Goal: Information Seeking & Learning: Compare options

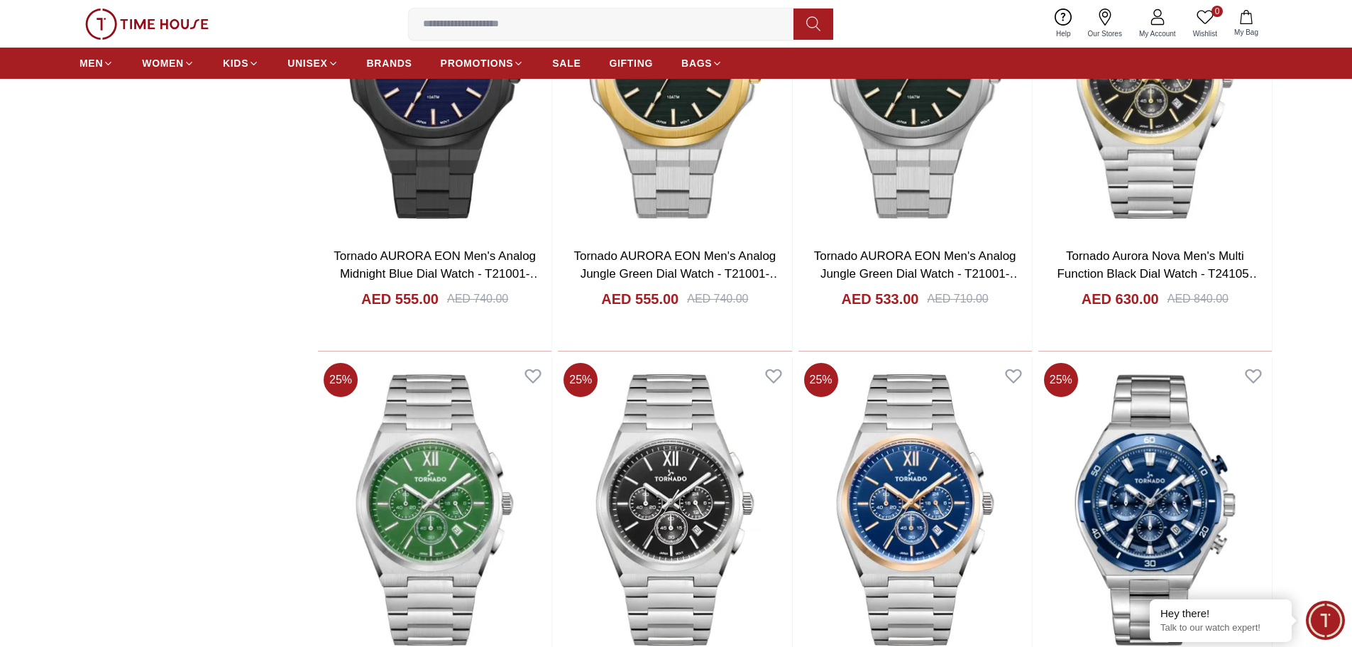
scroll to position [2342, 0]
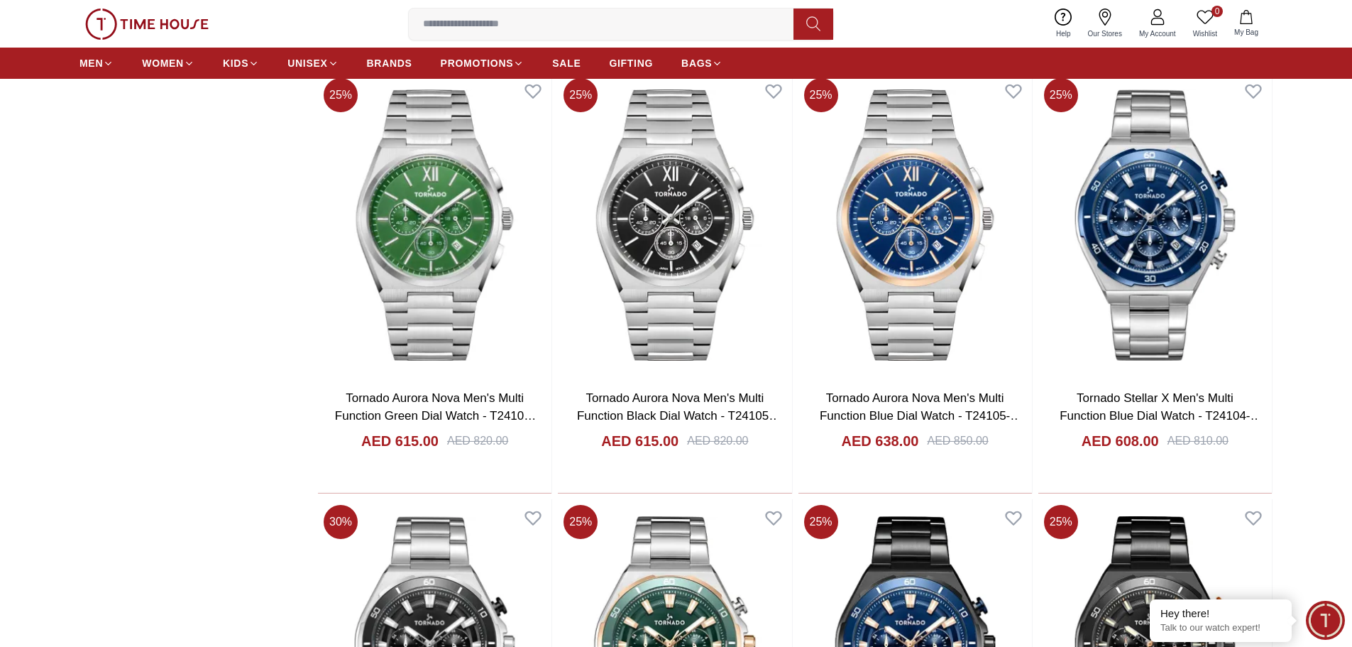
scroll to position [2484, 0]
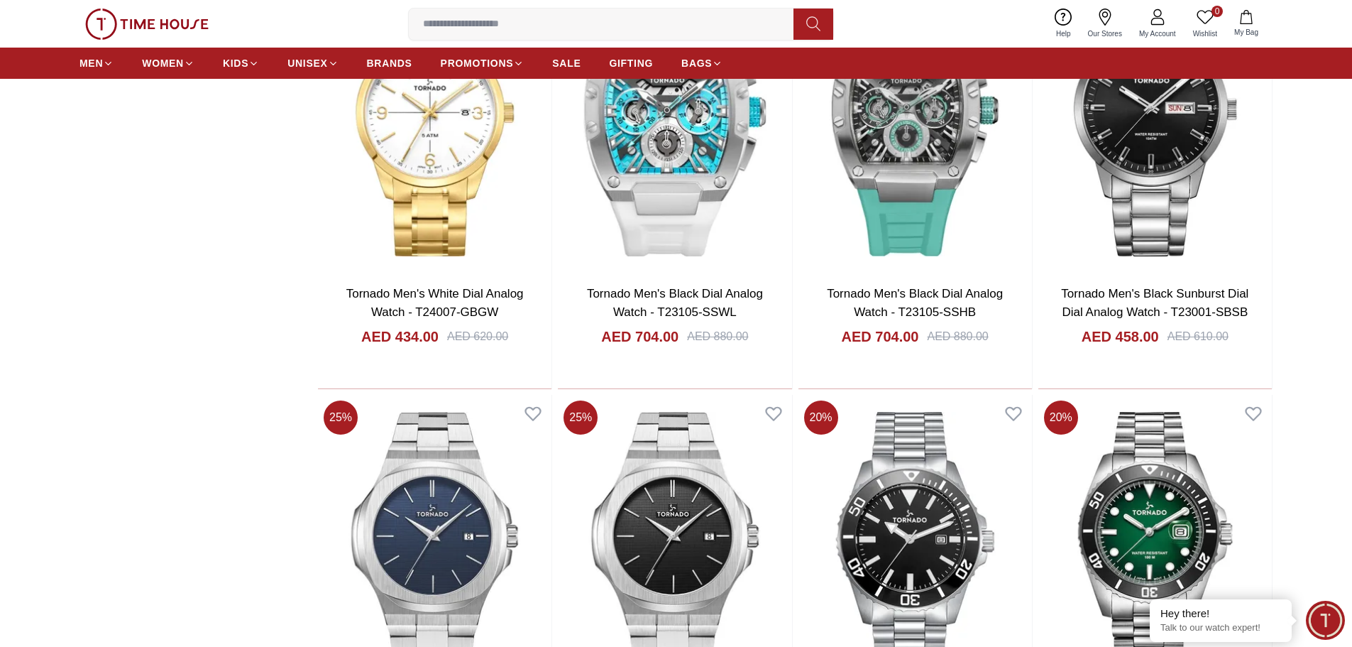
scroll to position [6601, 0]
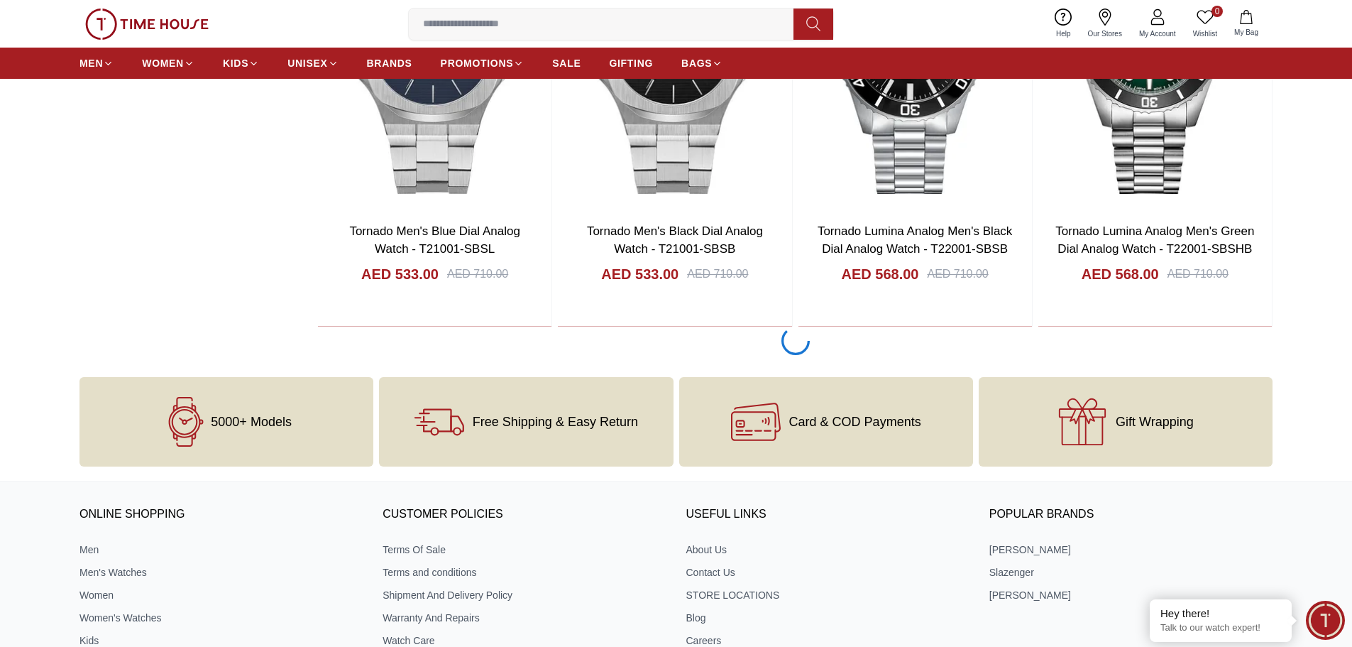
scroll to position [7097, 0]
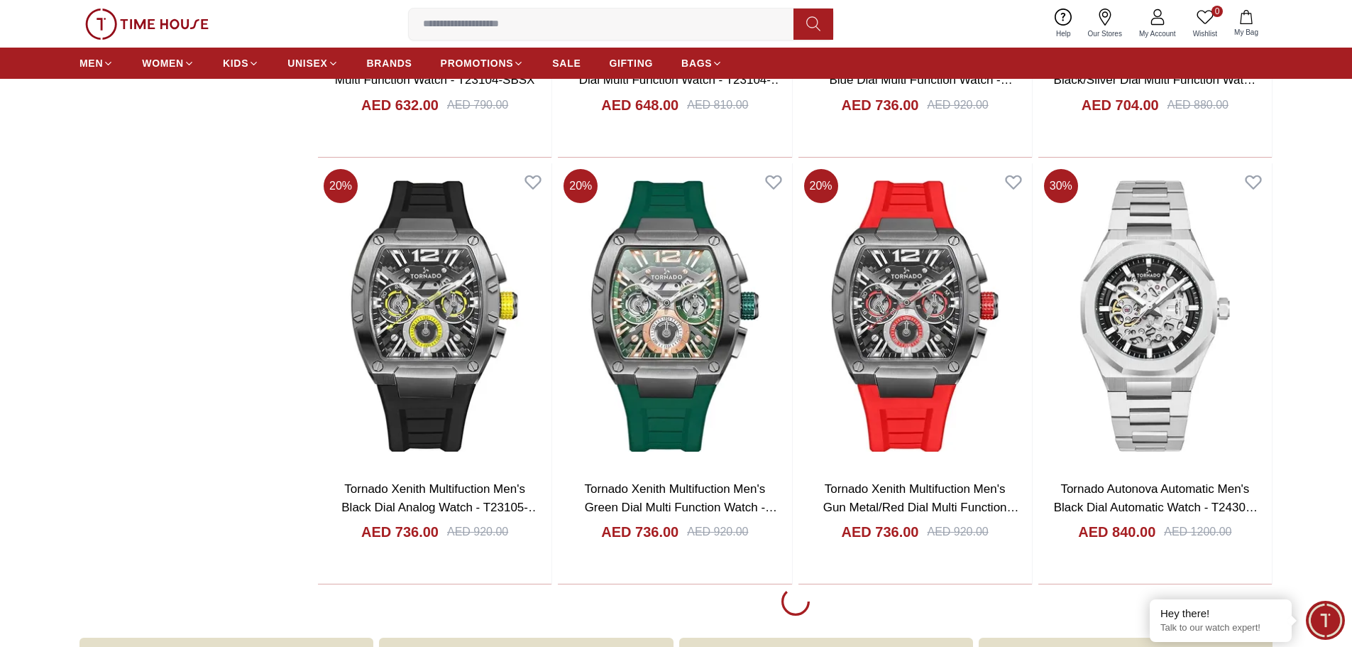
scroll to position [10930, 0]
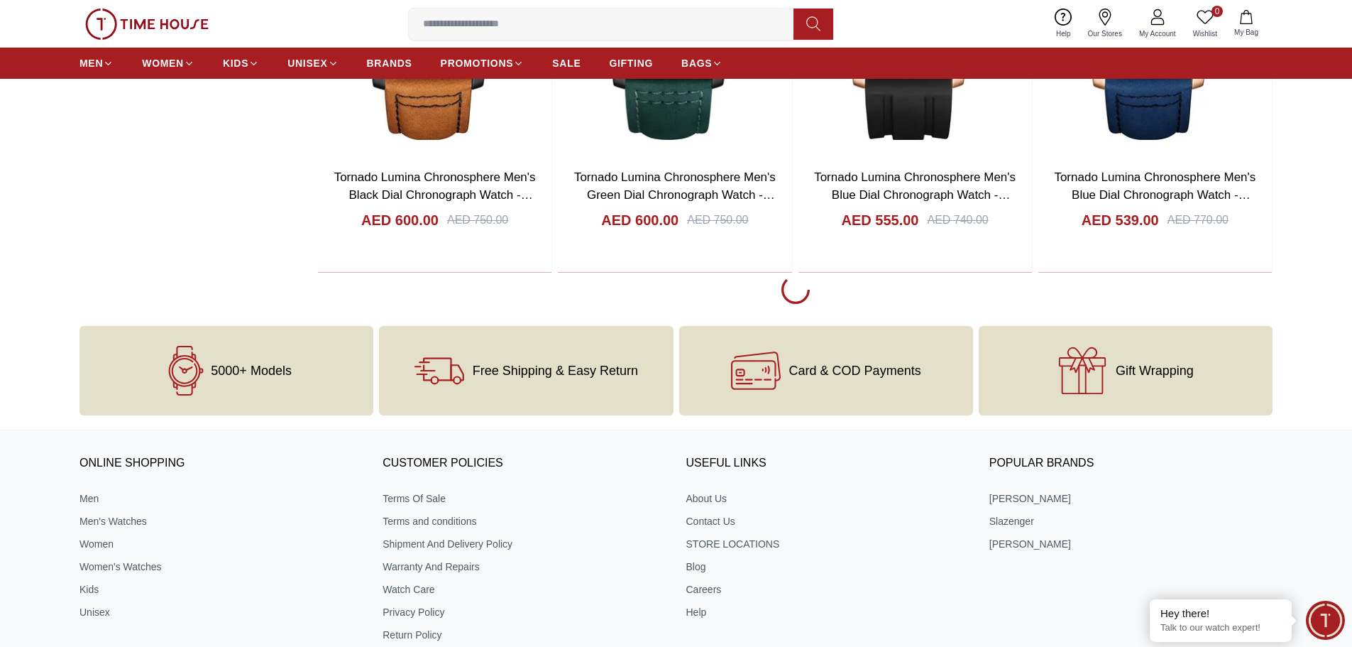
scroll to position [15614, 0]
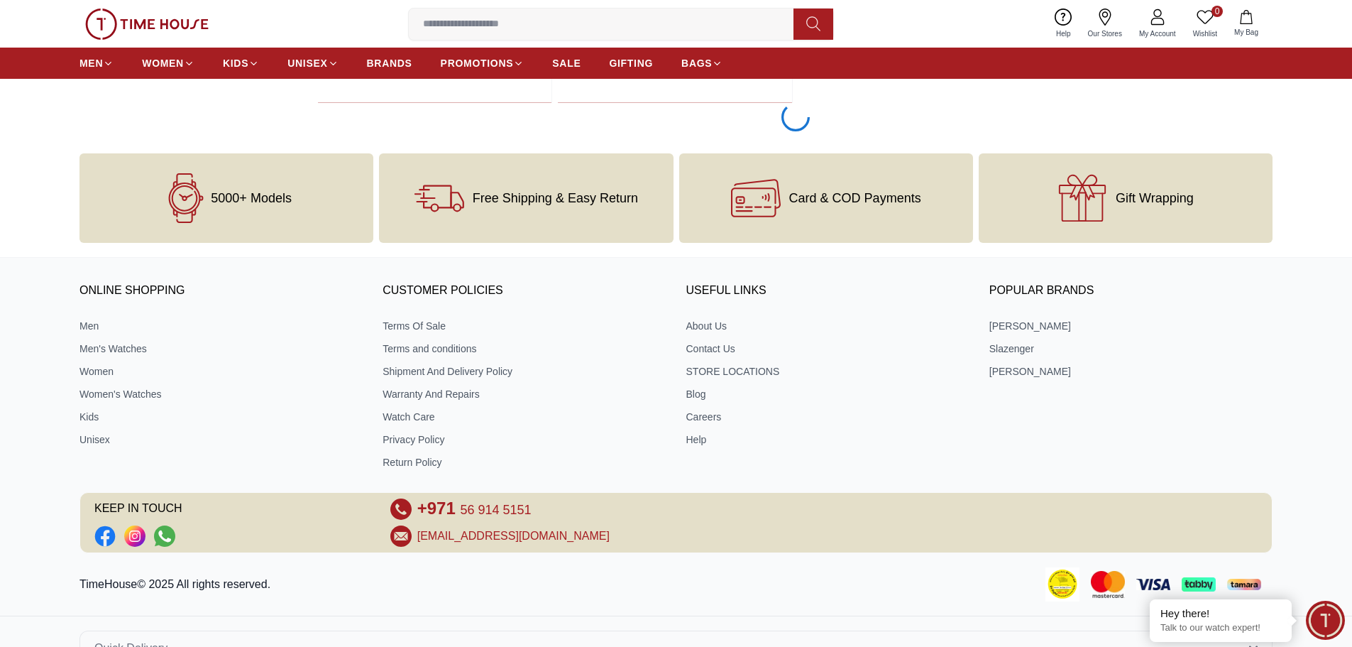
scroll to position [16105, 0]
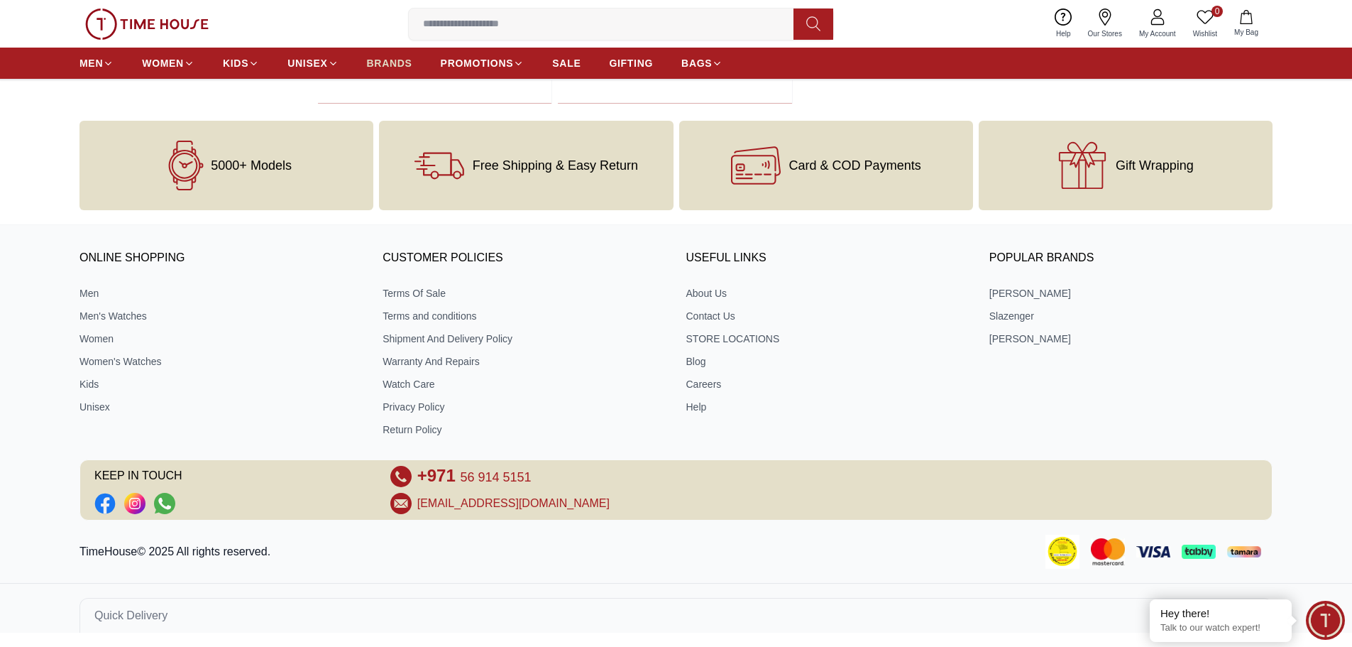
click at [387, 63] on span "BRANDS" at bounding box center [389, 63] width 45 height 14
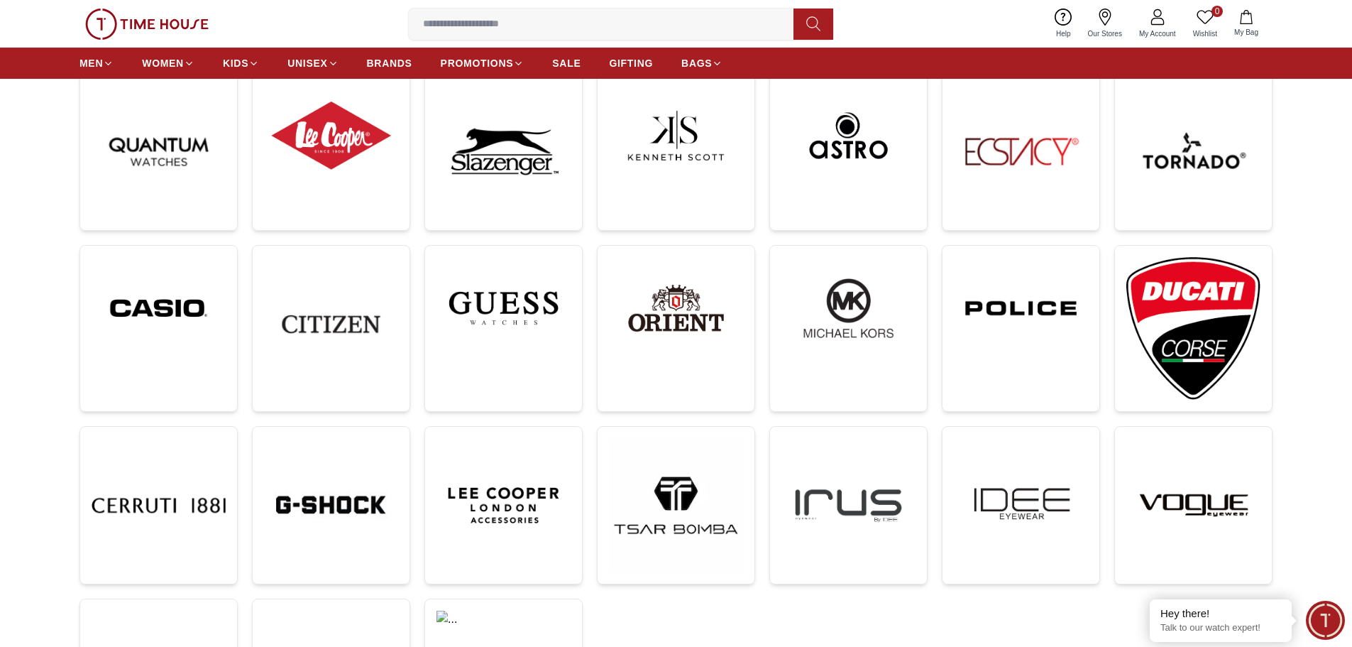
scroll to position [284, 0]
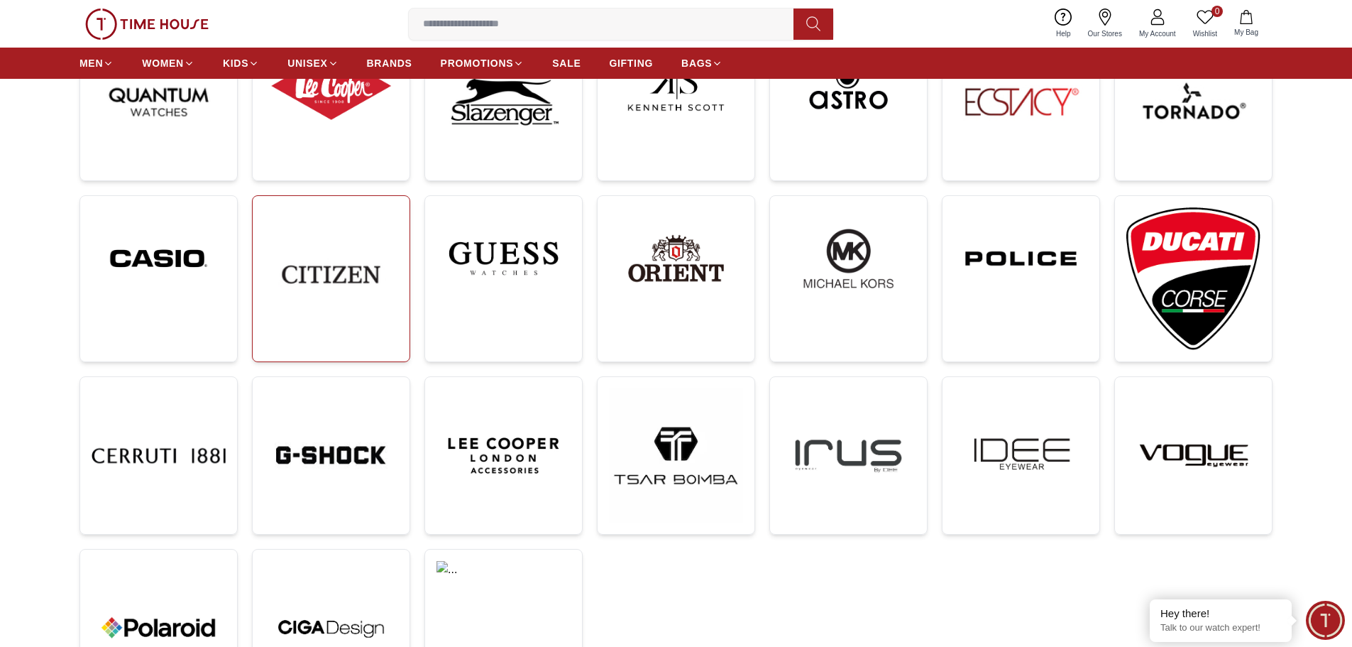
click at [330, 290] on img at bounding box center [331, 274] width 134 height 134
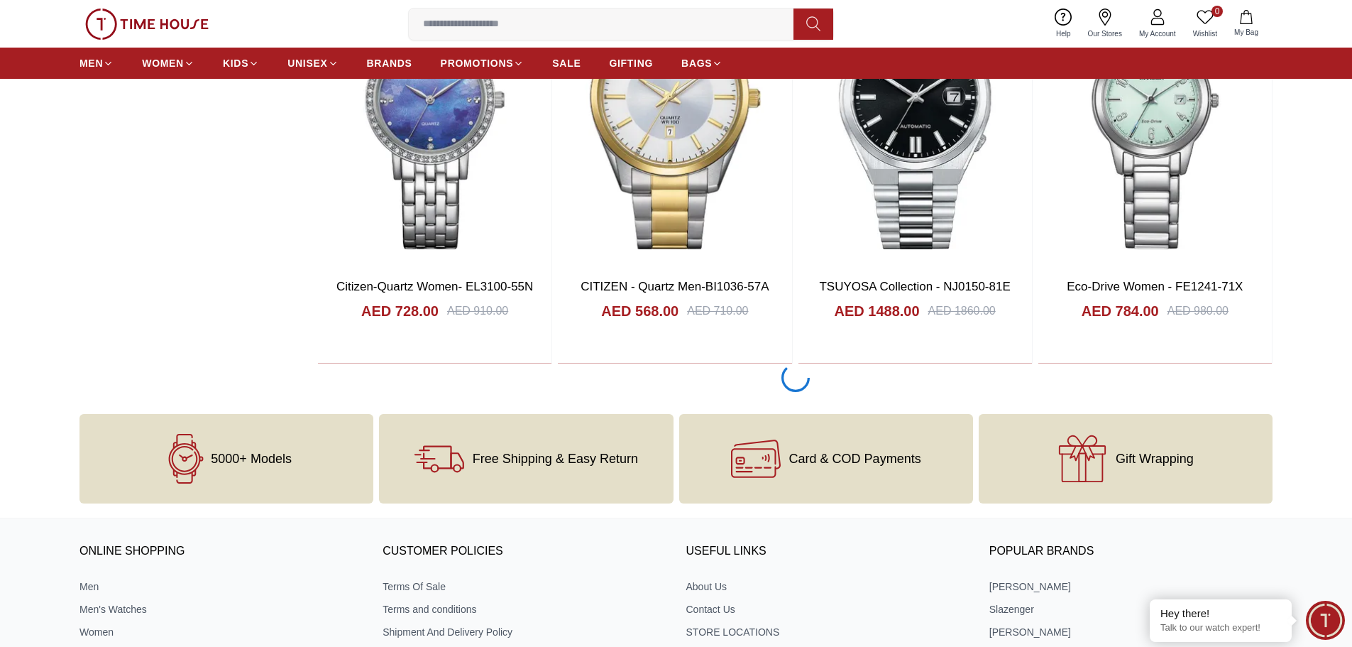
scroll to position [2555, 0]
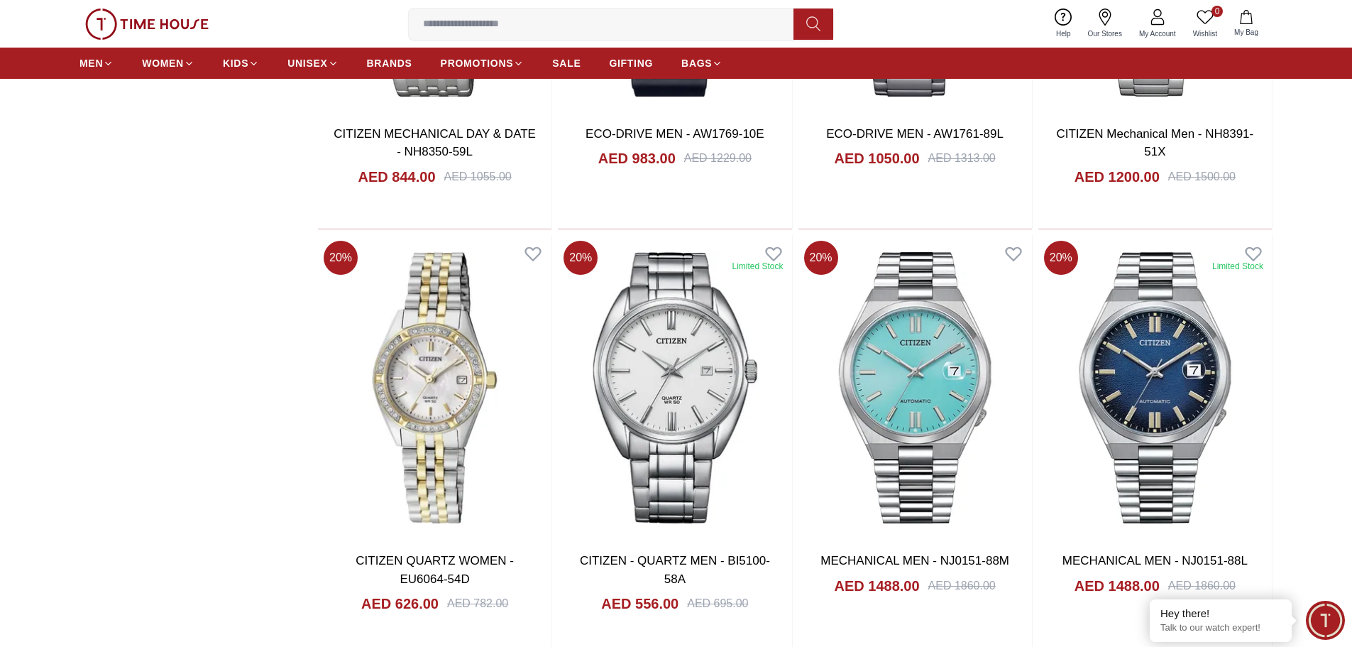
scroll to position [6530, 0]
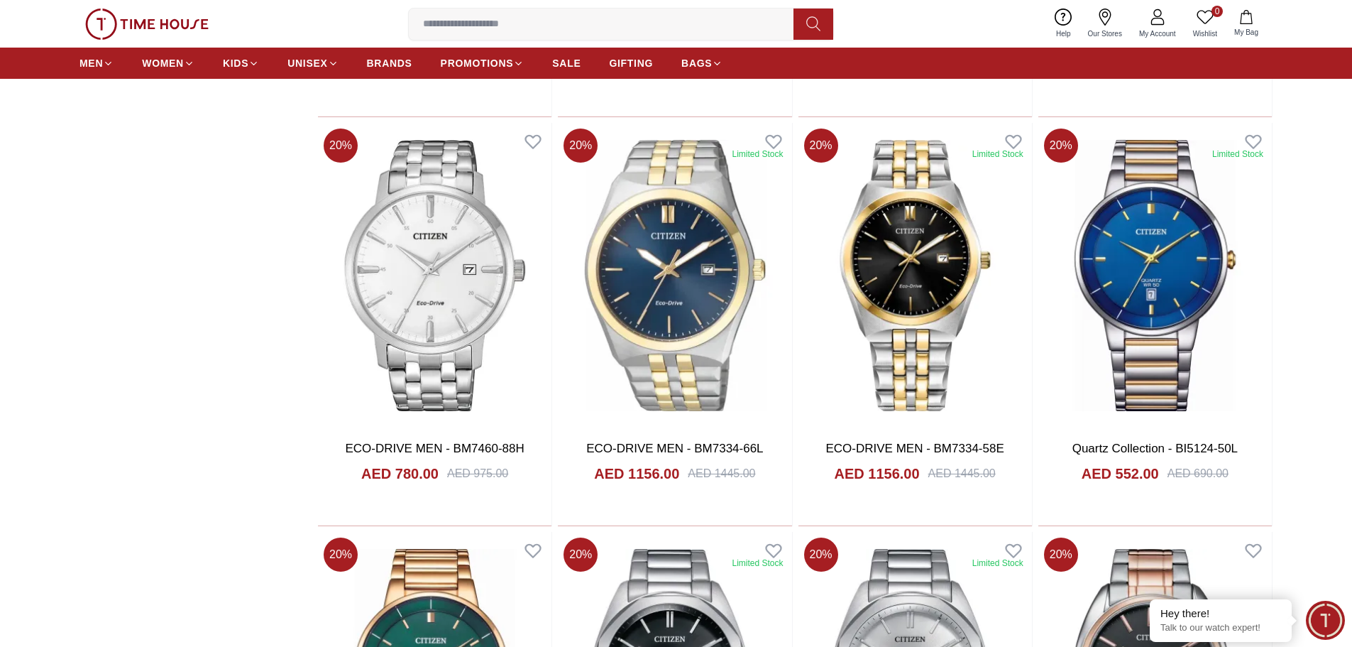
scroll to position [10788, 0]
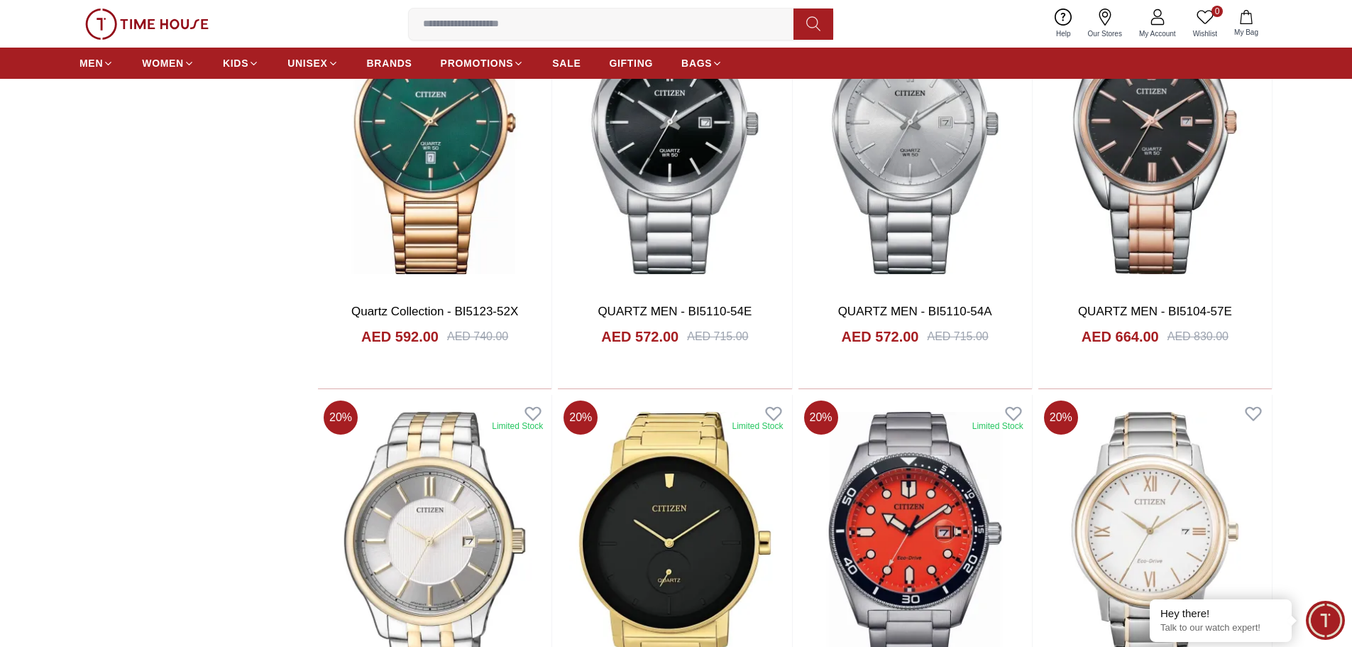
scroll to position [10859, 0]
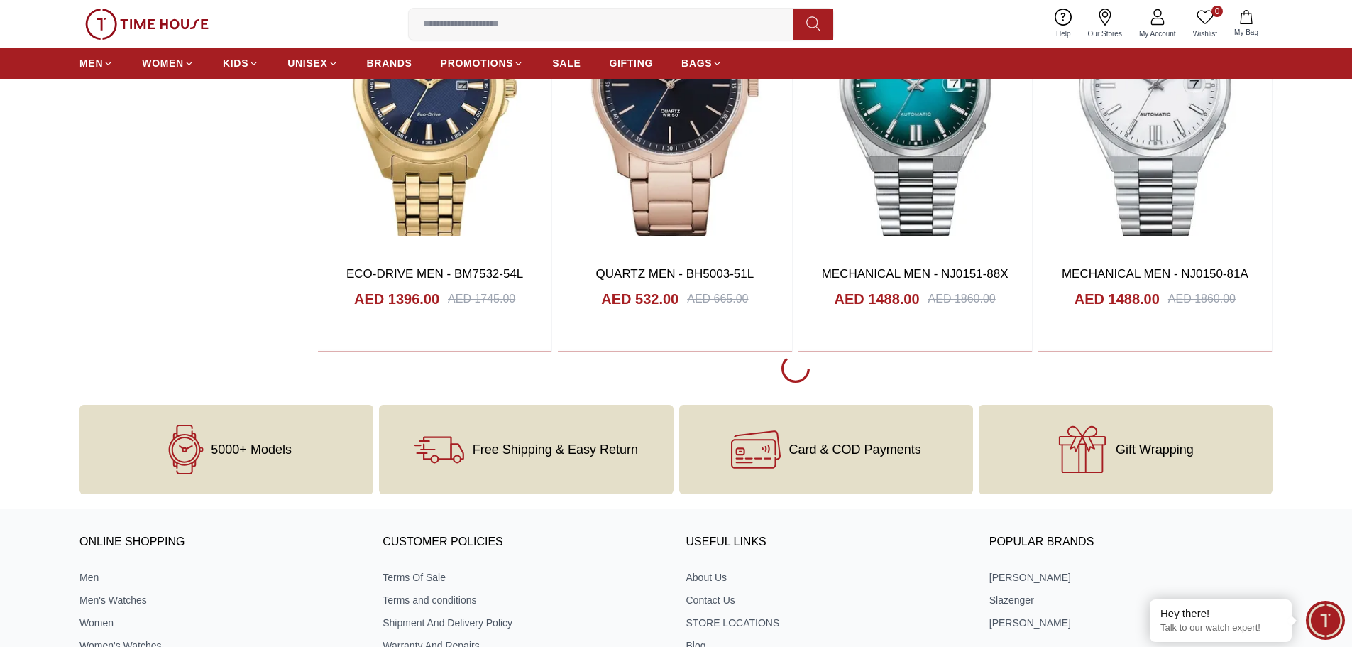
scroll to position [15260, 0]
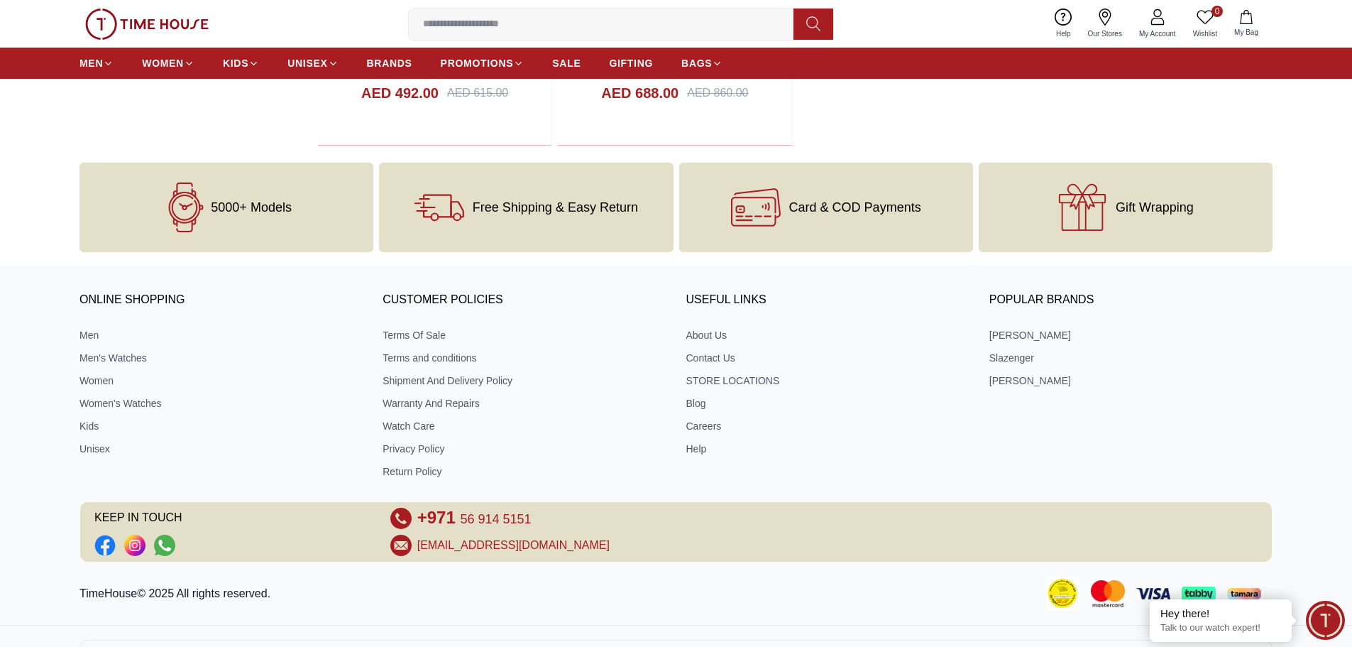
scroll to position [17514, 0]
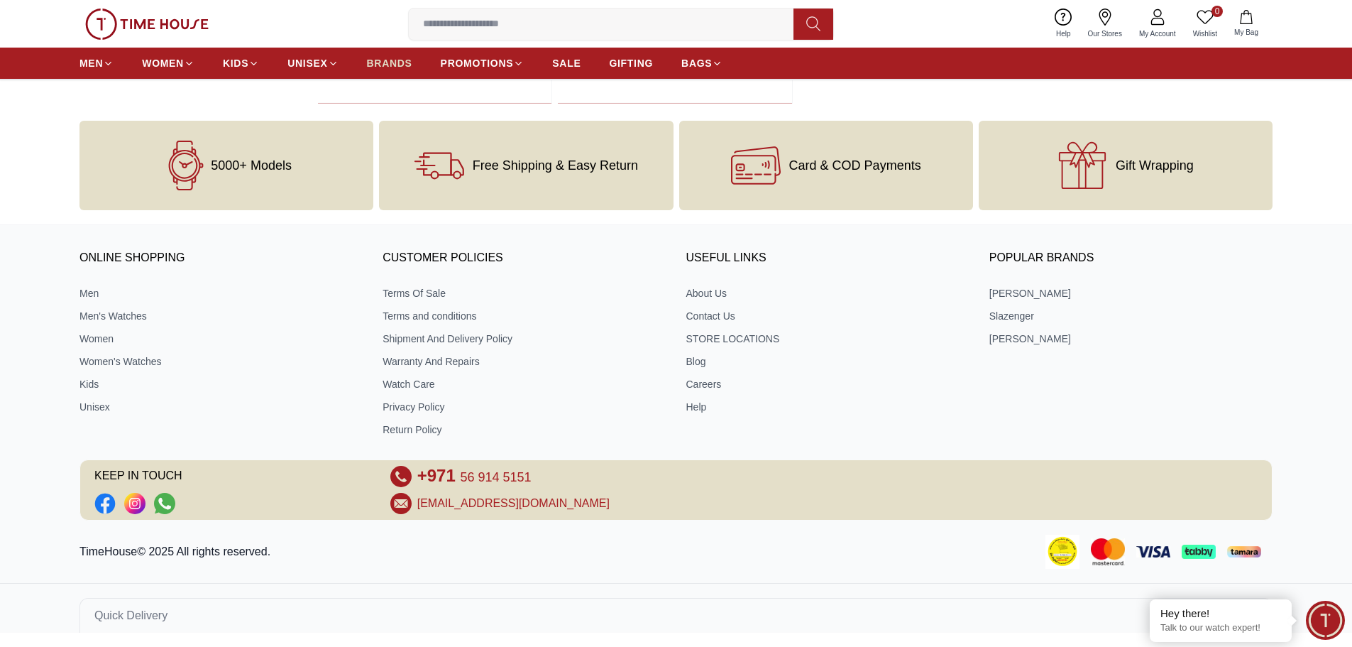
click at [393, 57] on span "BRANDS" at bounding box center [389, 63] width 45 height 14
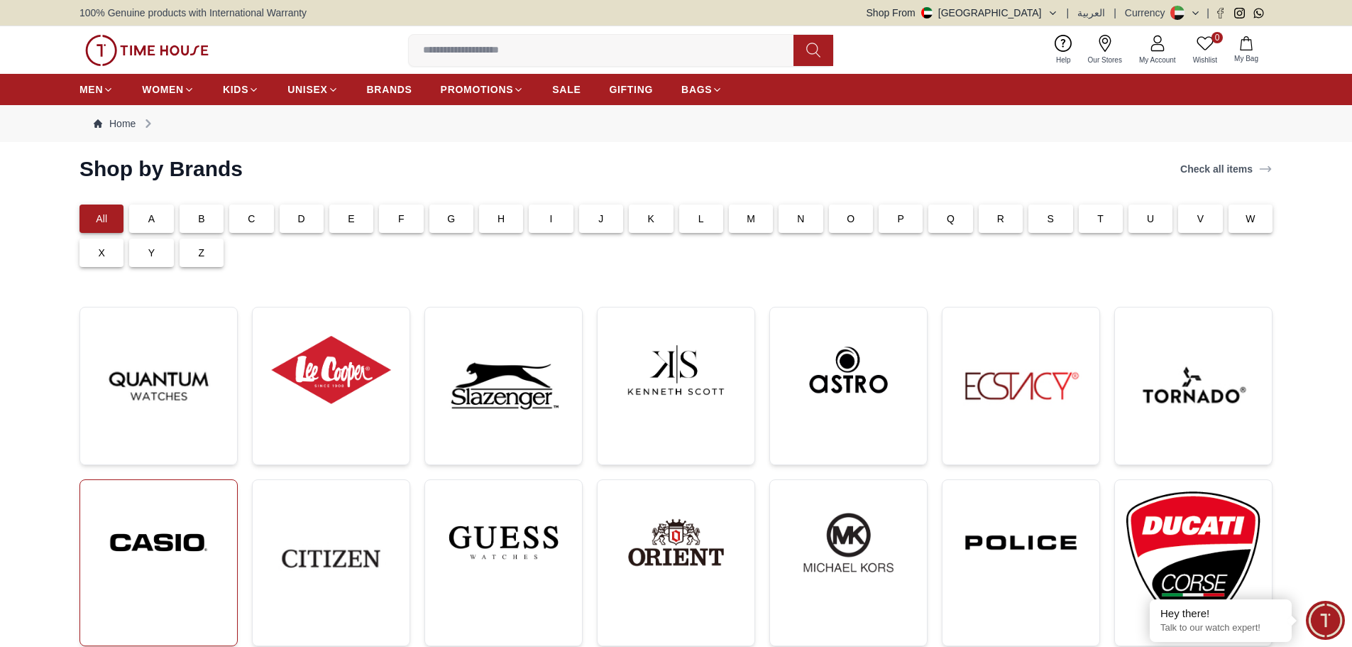
click at [174, 535] on img at bounding box center [159, 542] width 134 height 102
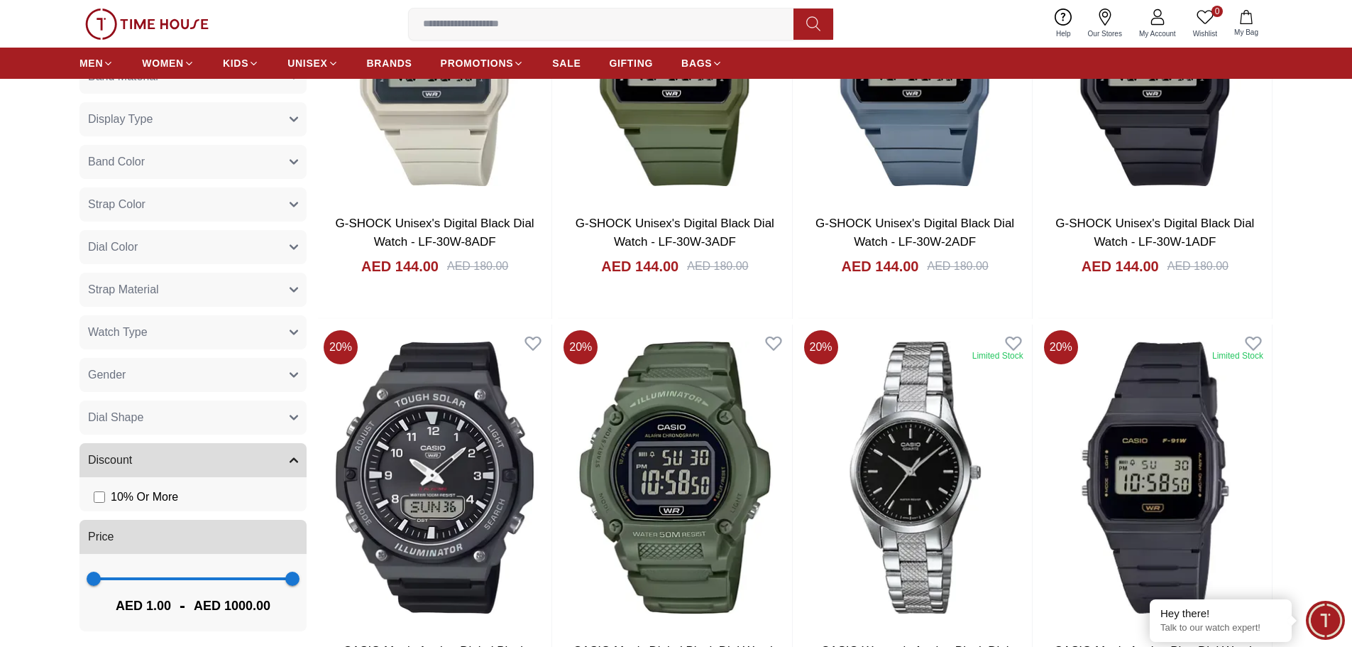
scroll to position [923, 0]
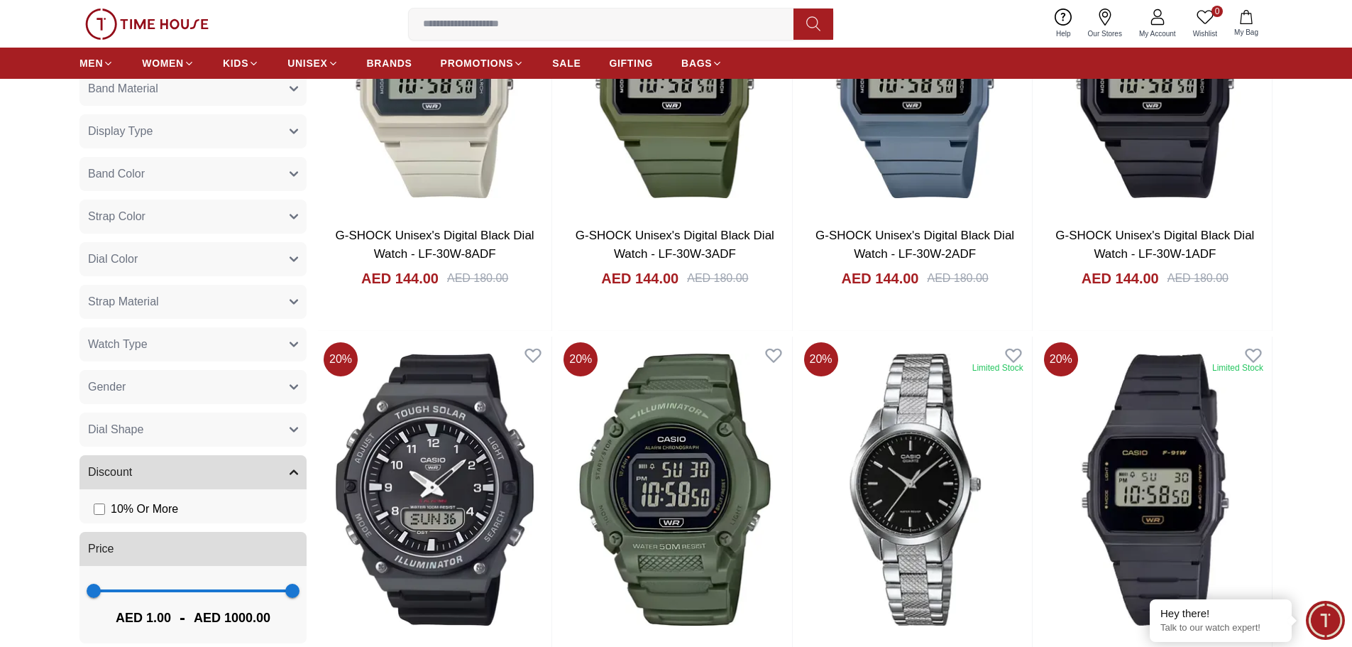
click at [289, 391] on button "Gender" at bounding box center [192, 387] width 227 height 34
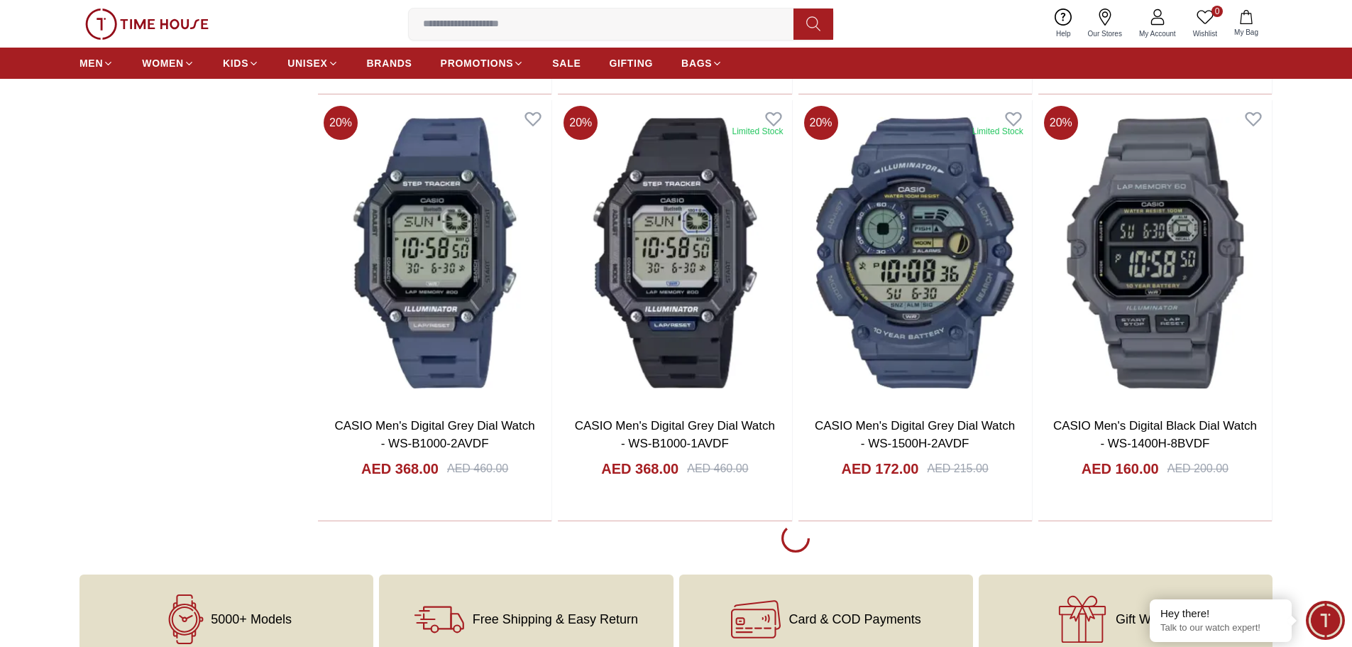
scroll to position [2768, 0]
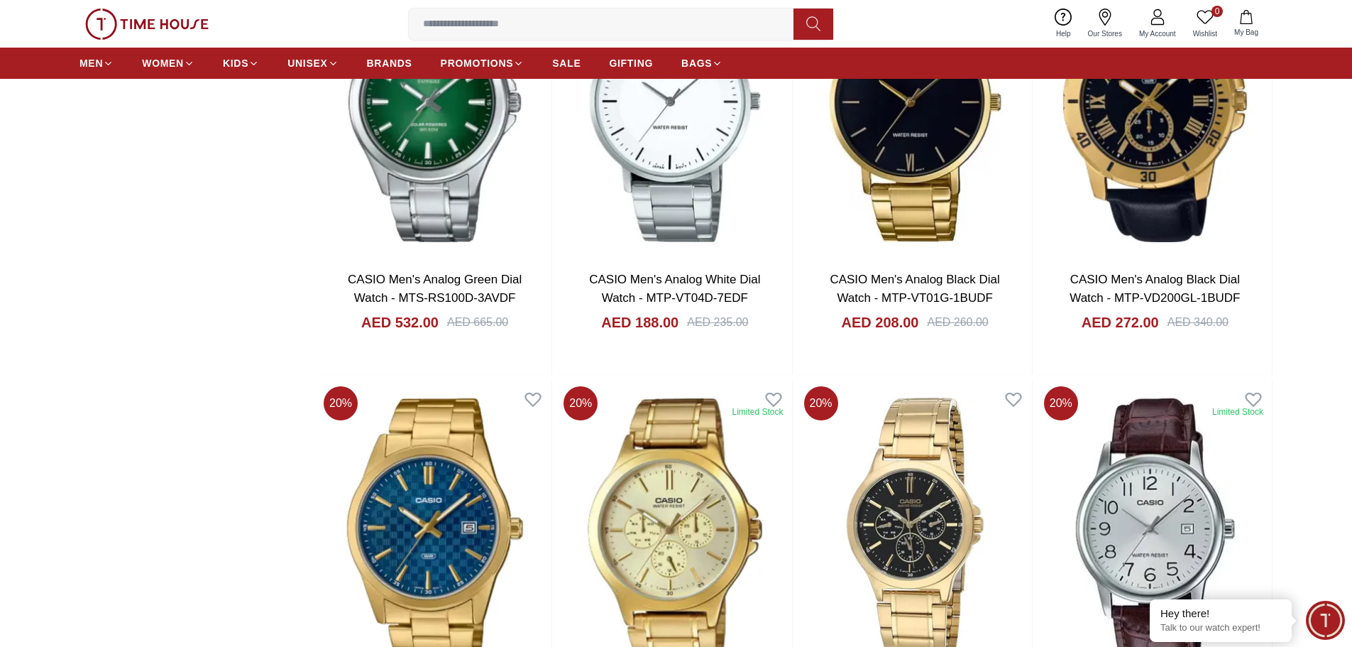
scroll to position [4826, 0]
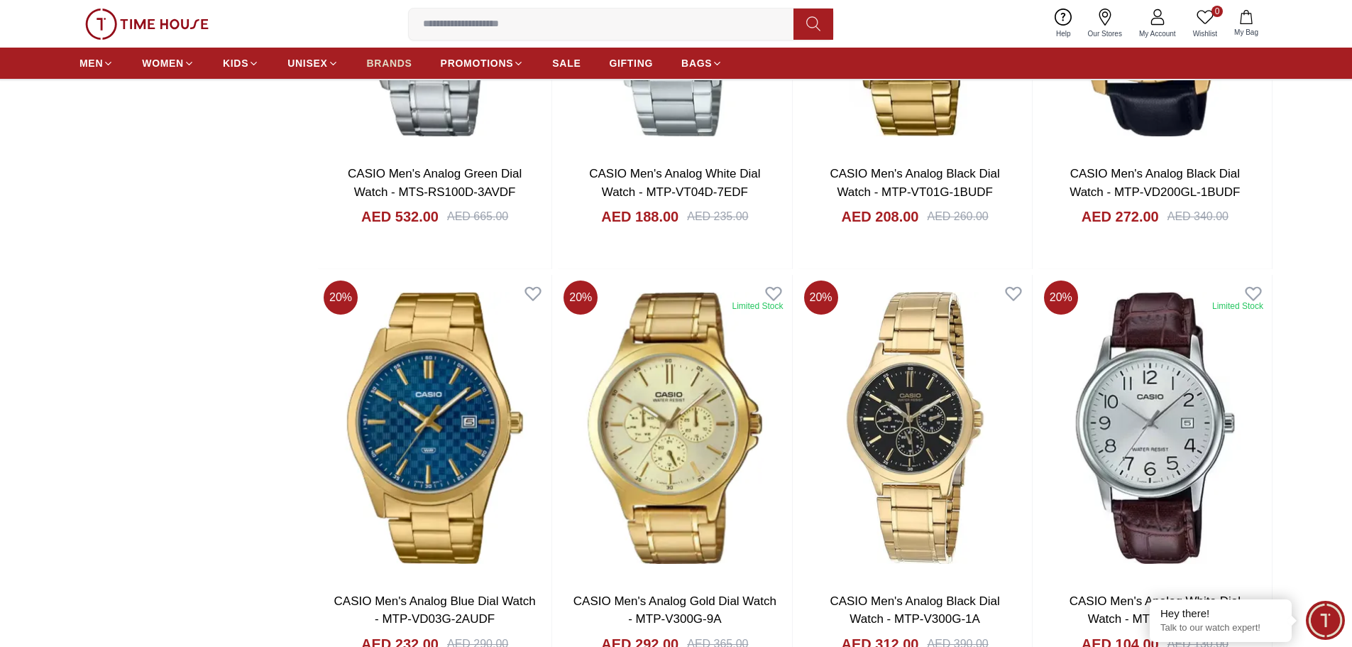
click at [395, 62] on span "BRANDS" at bounding box center [389, 63] width 45 height 14
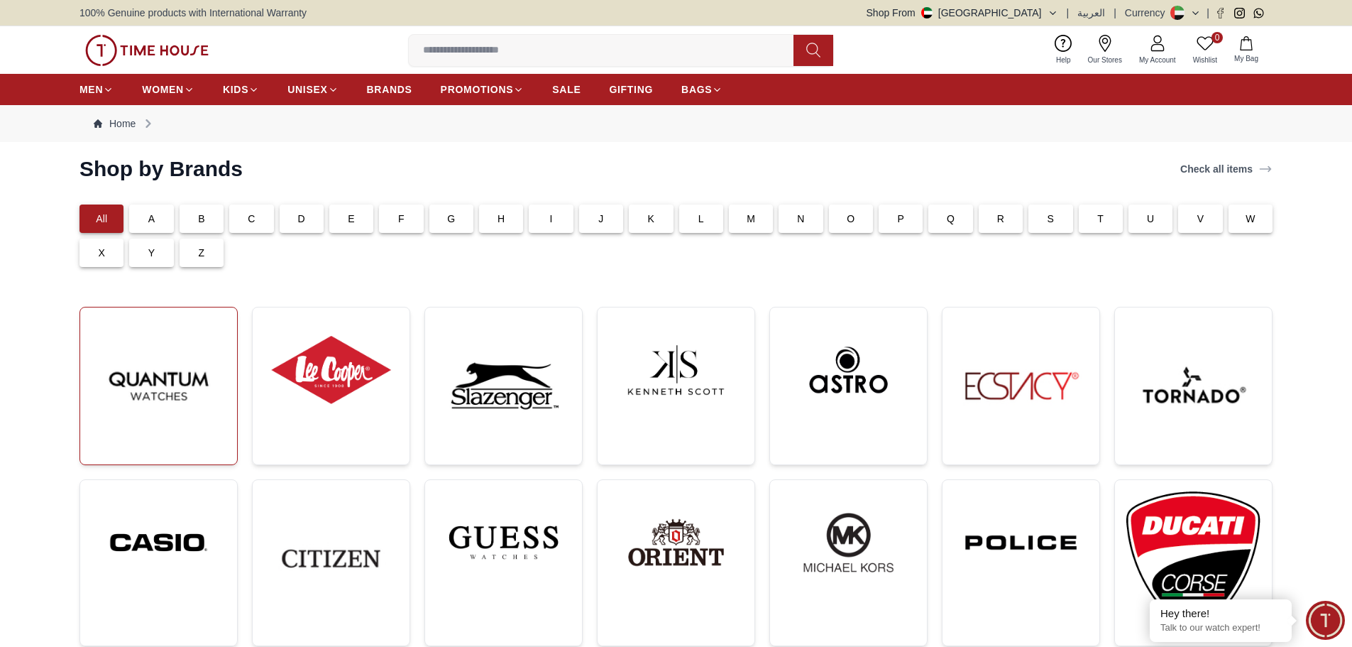
click at [194, 380] on img at bounding box center [159, 386] width 134 height 134
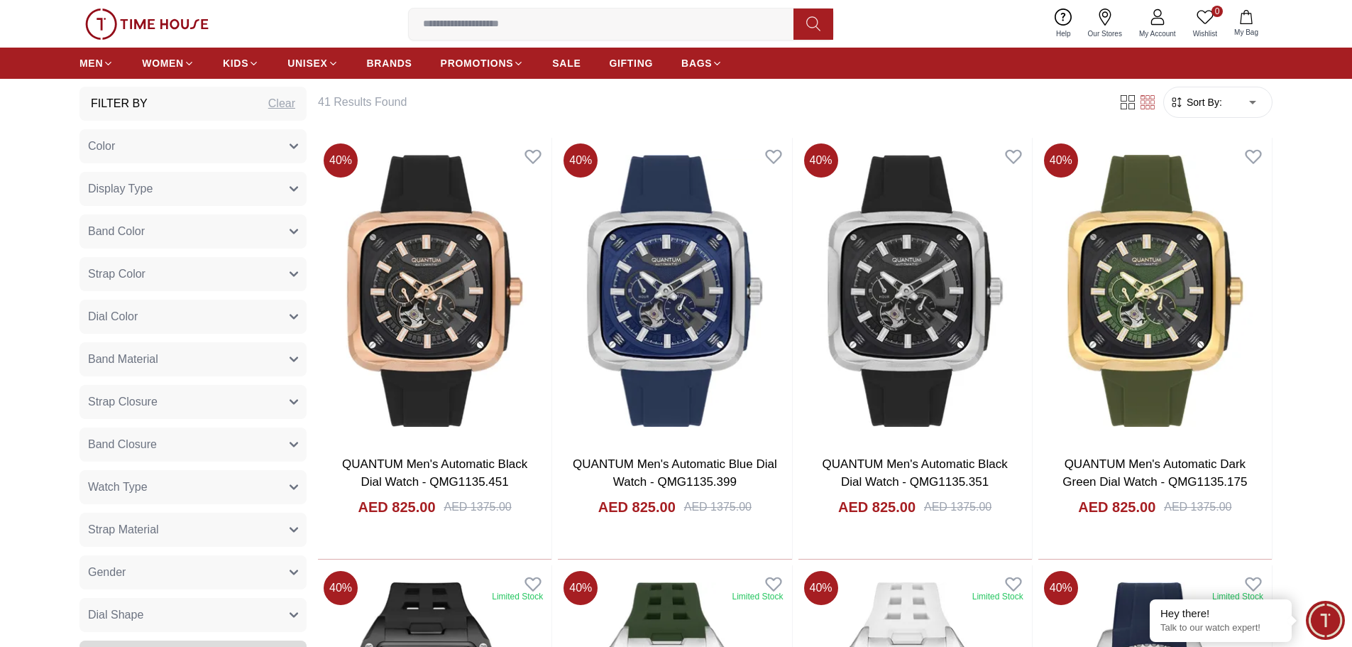
scroll to position [710, 0]
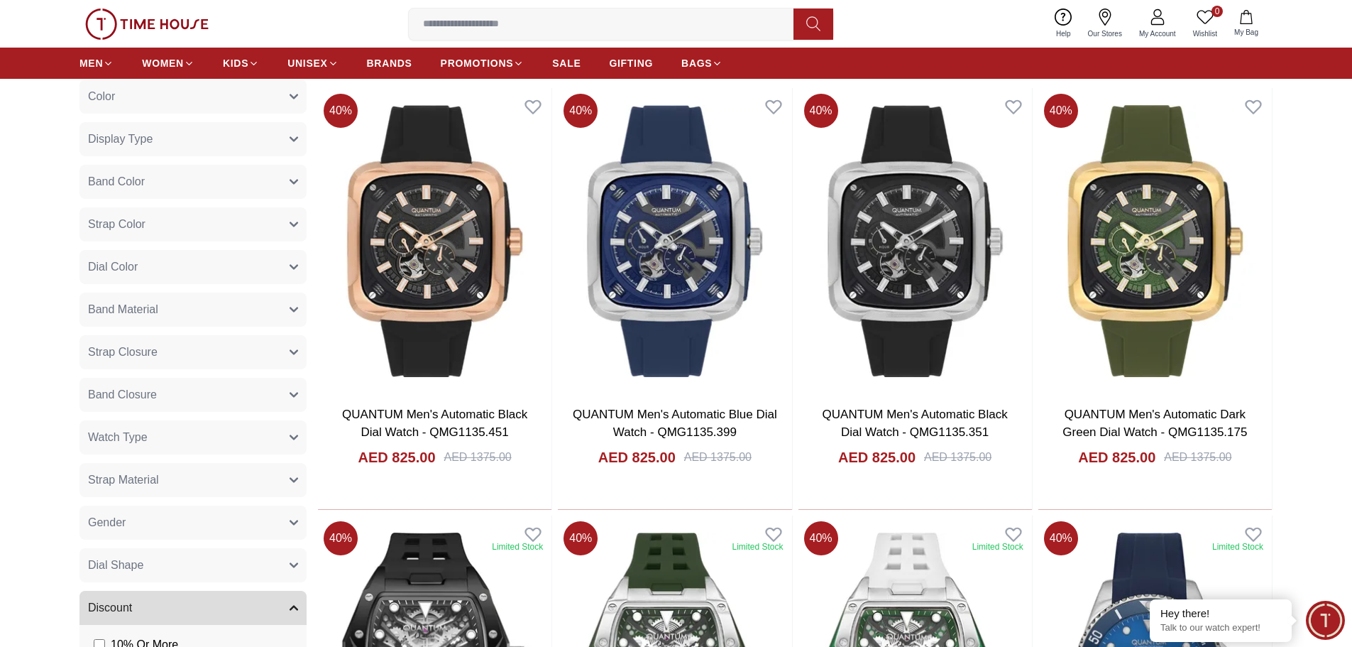
click at [285, 528] on button "Gender" at bounding box center [192, 522] width 227 height 34
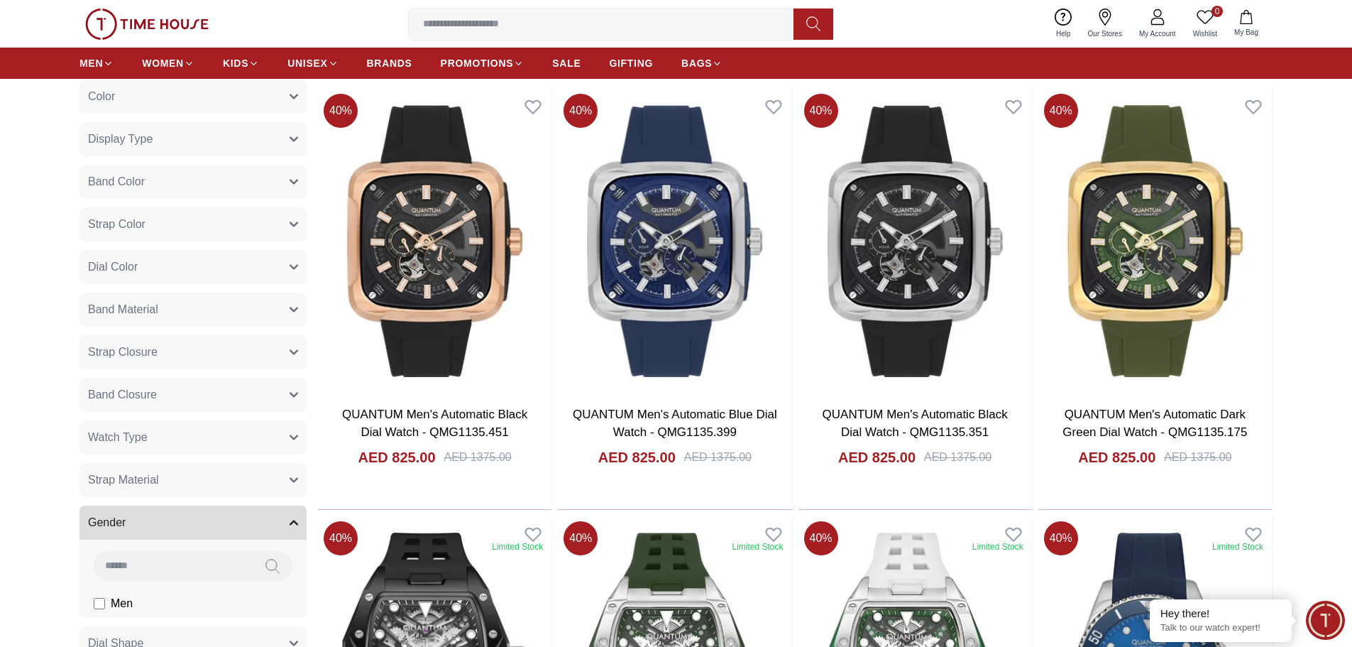
click at [79, 610] on div "Men" at bounding box center [192, 603] width 227 height 28
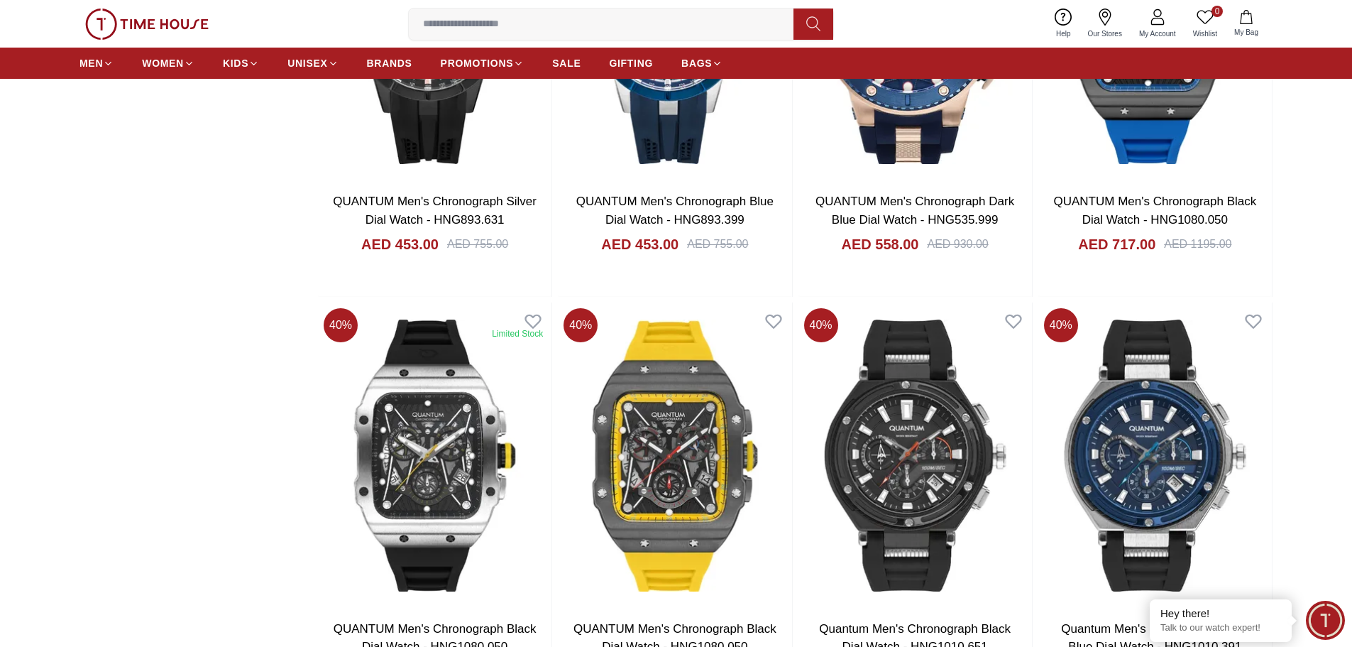
scroll to position [2484, 0]
